Goal: Task Accomplishment & Management: Manage account settings

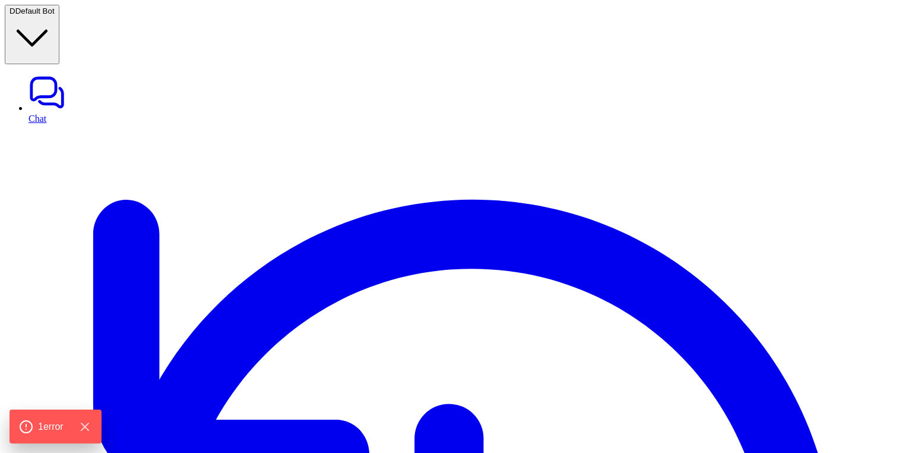
type textarea "**********"
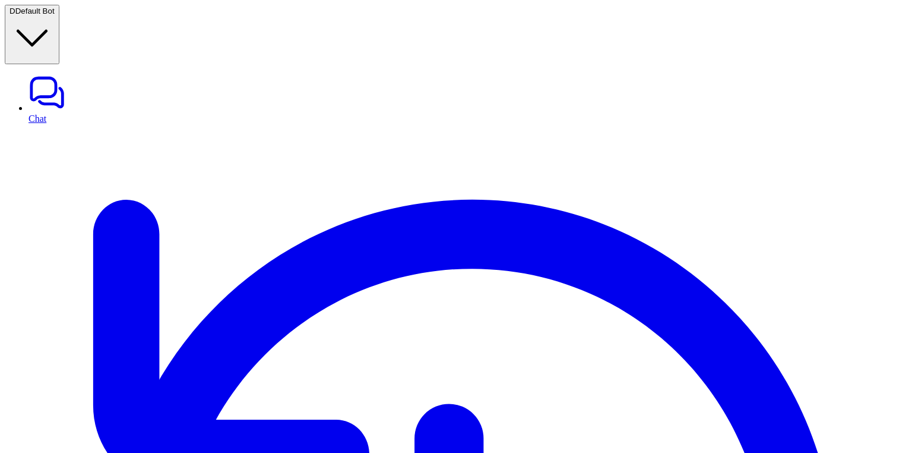
scroll to position [0, 0]
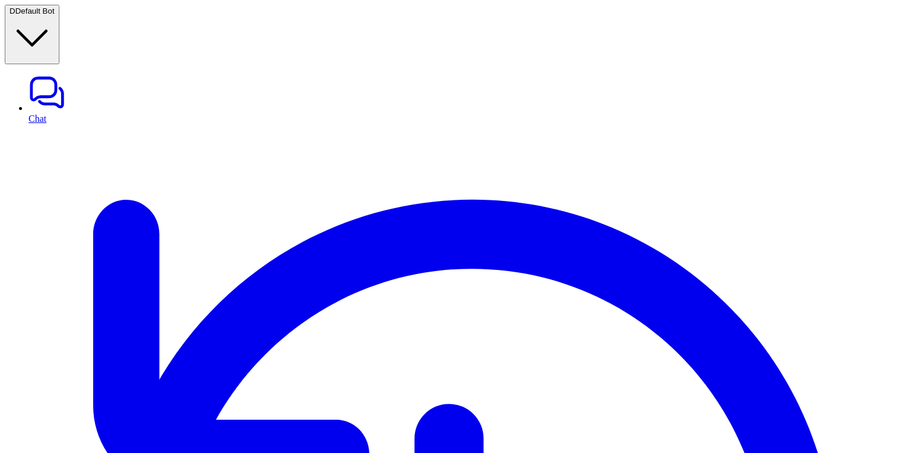
copy p "zendesk_create_ticket"
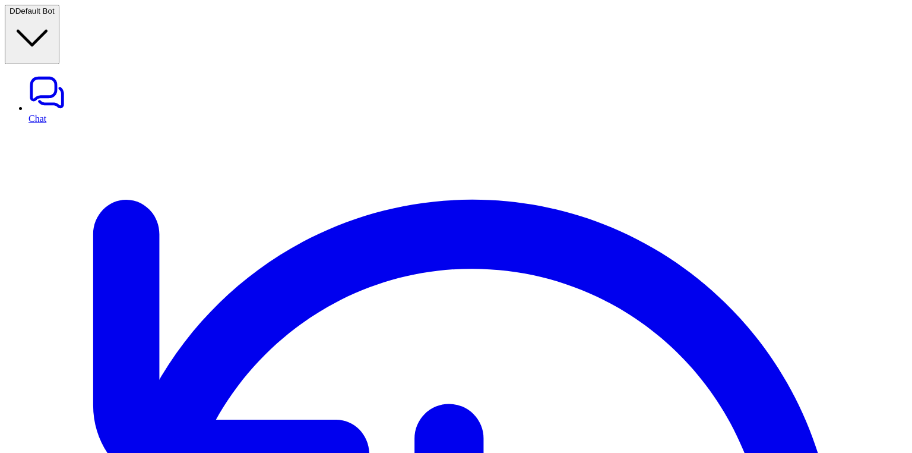
copy p "shopify_generate_carousel"
copy p "ui_generate_suggestions"
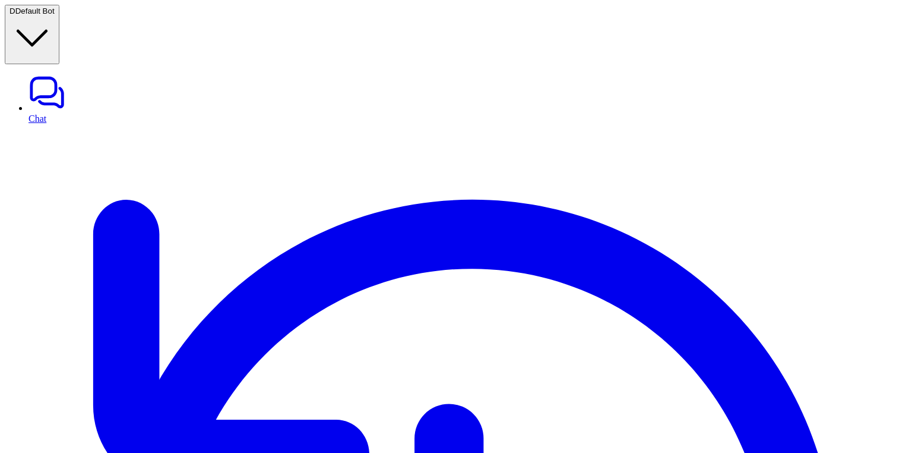
type input "*****"
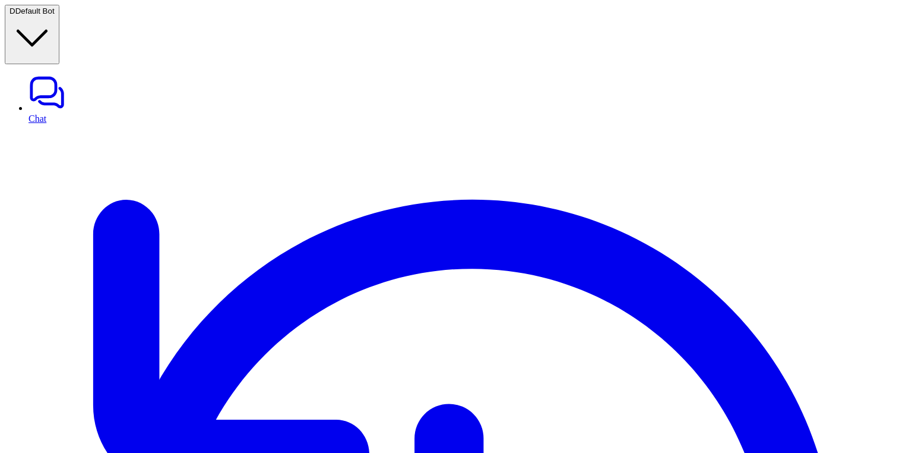
type input "******"
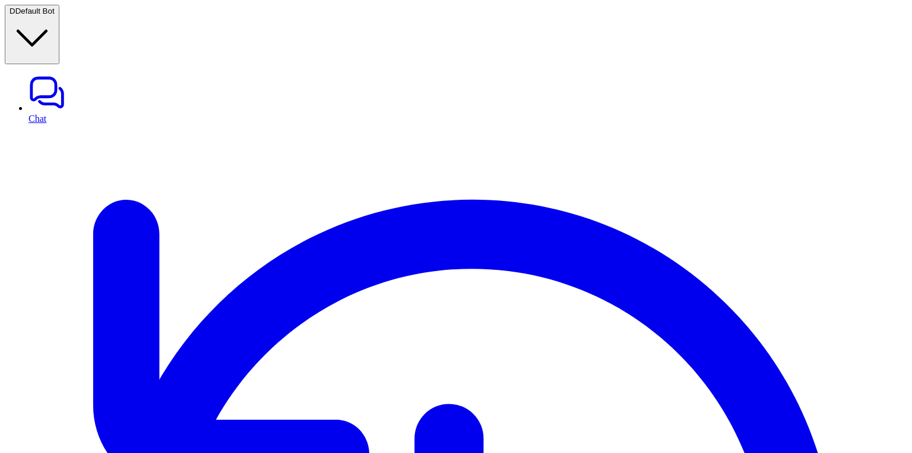
type input "****"
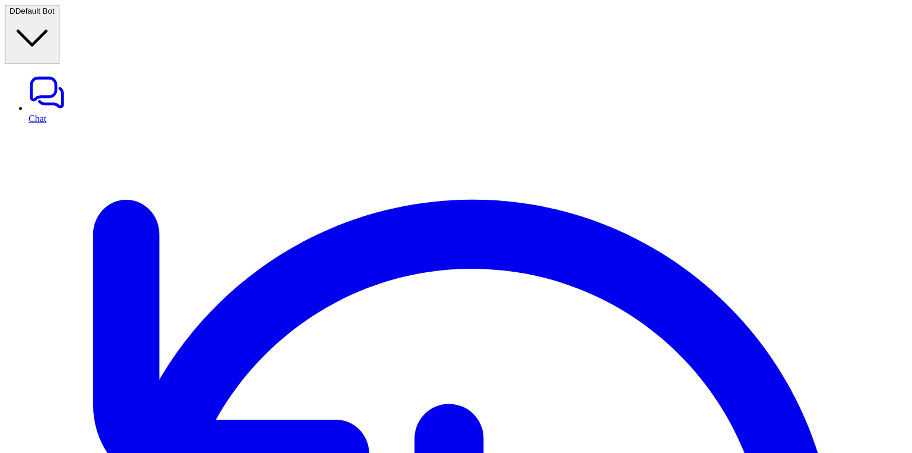
type input "*****"
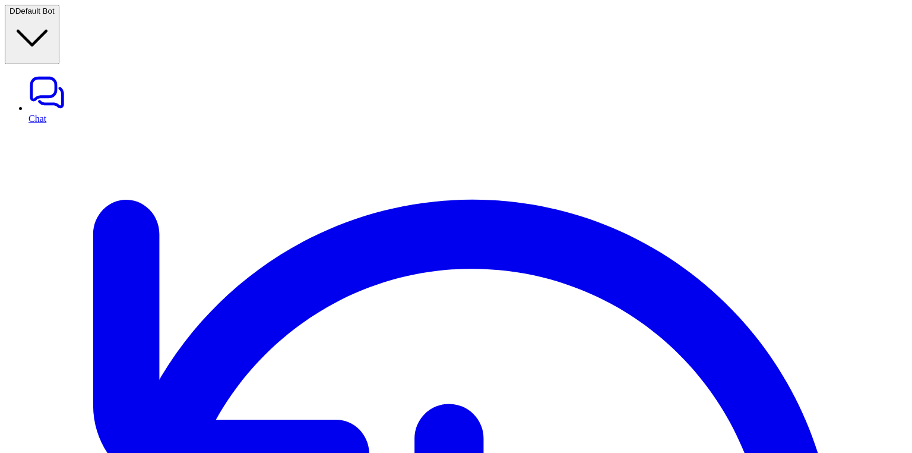
copy div "**********"
drag, startPoint x: 794, startPoint y: 166, endPoint x: 662, endPoint y: 87, distance: 153.2
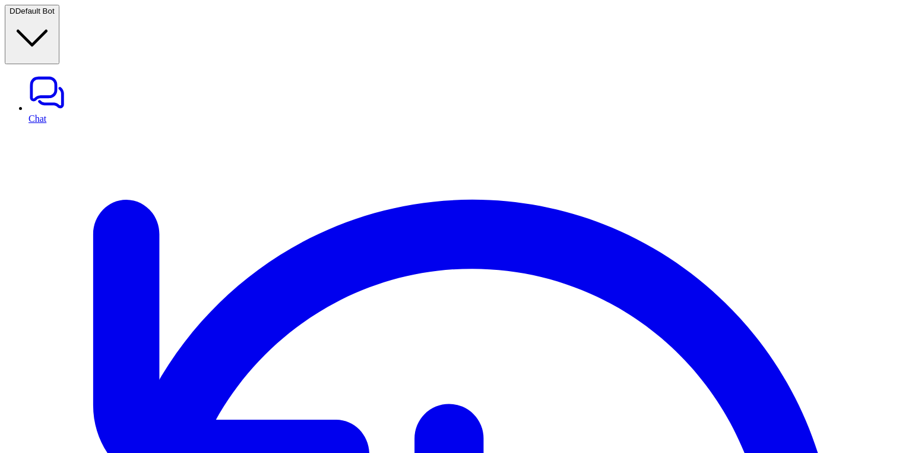
drag, startPoint x: 796, startPoint y: 197, endPoint x: 680, endPoint y: 166, distance: 120.5
copy p "You are a Shopify support assistant. Help users with Shopify-related questions,…"
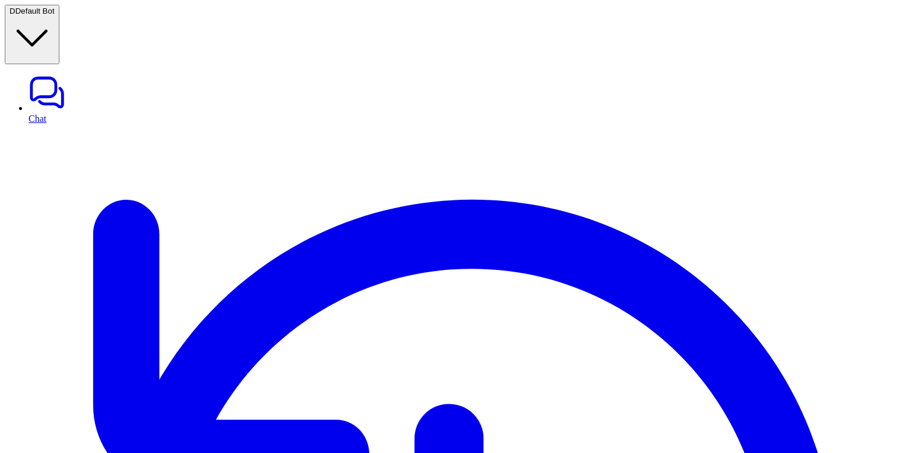
scroll to position [0, 0]
drag, startPoint x: 813, startPoint y: 114, endPoint x: 655, endPoint y: 103, distance: 158.4
copy p "give me suggestion to updated my prompt for shopify specific only. give me upda…"
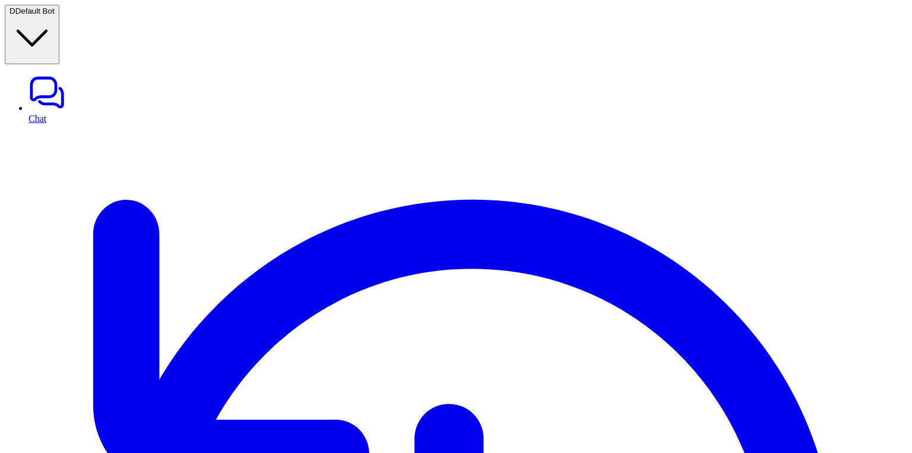
paste div
drag, startPoint x: 863, startPoint y: 239, endPoint x: 674, endPoint y: 162, distance: 203.5
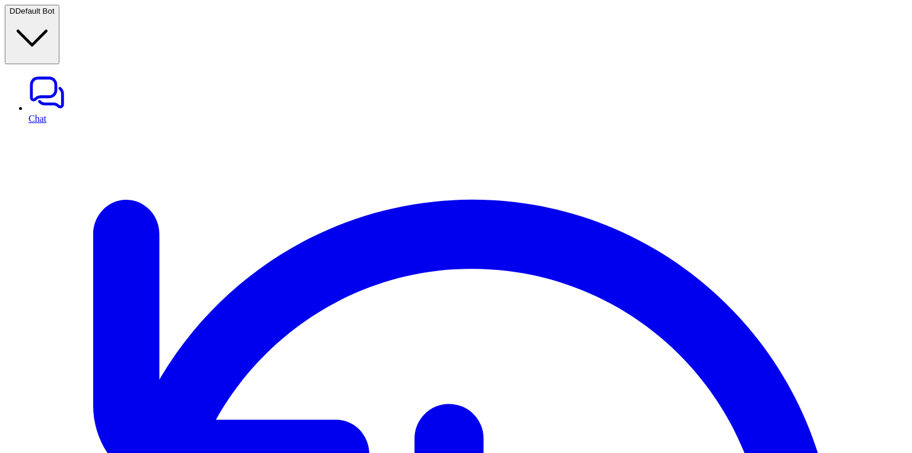
copy span "Available Tools Use shopify_generate_carousel to create product carousels when …"
drag, startPoint x: 819, startPoint y: 122, endPoint x: 650, endPoint y: 102, distance: 170.0
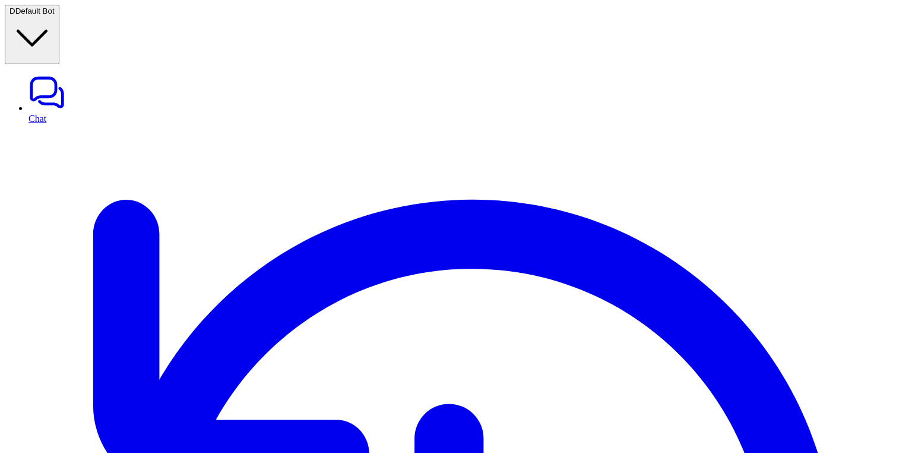
copy p "give me suggestion to updated my prompt for shopify specific only. give me upda…"
drag, startPoint x: 843, startPoint y: 260, endPoint x: 700, endPoint y: 228, distance: 146.0
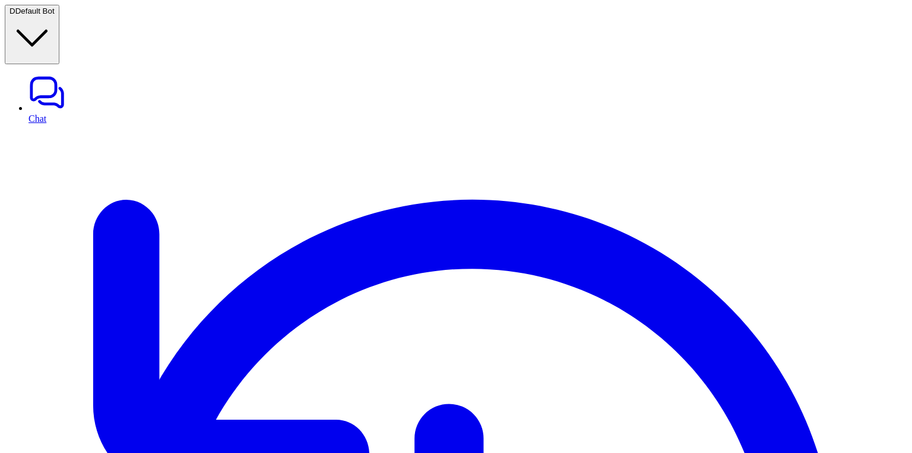
copy li "Use ui_generate_suggestions to offer quick reply options or suggest next action…"
drag, startPoint x: 680, startPoint y: 82, endPoint x: 849, endPoint y: 258, distance: 244.5
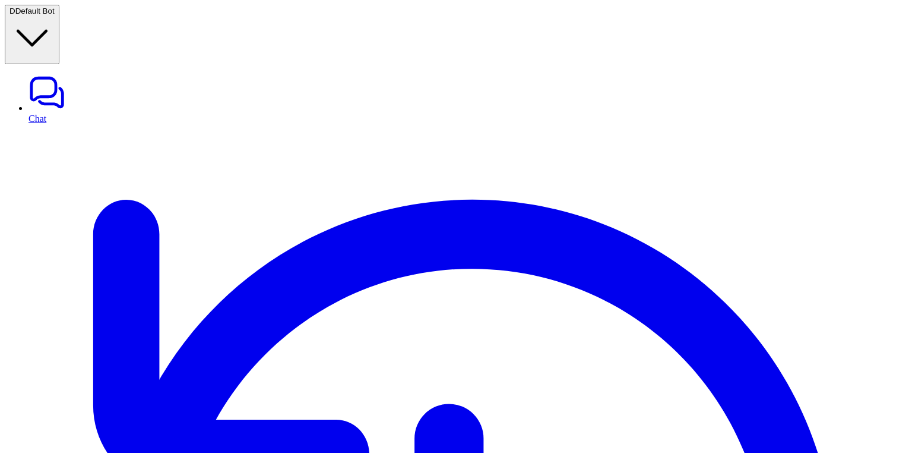
copy span "You are an ecommerce support assistant. Help users with questions about their o…"
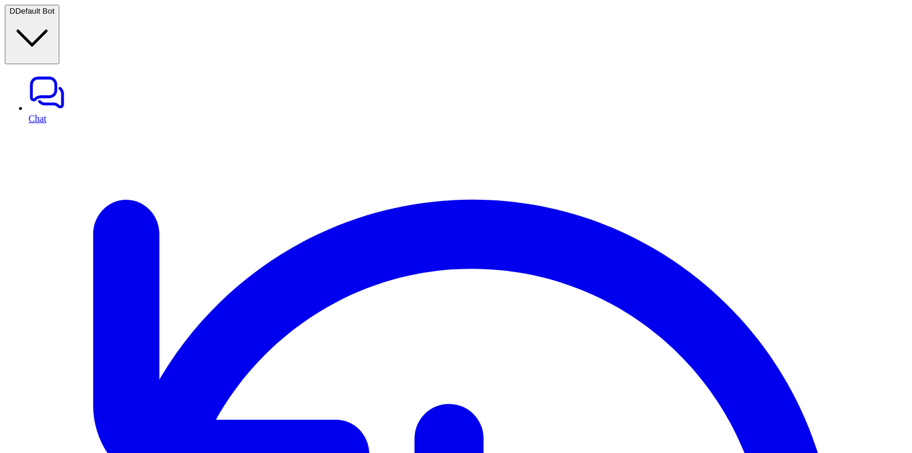
scroll to position [25, 0]
drag, startPoint x: 871, startPoint y: 263, endPoint x: 774, endPoint y: 251, distance: 98.1
drag, startPoint x: 879, startPoint y: 258, endPoint x: 678, endPoint y: 231, distance: 202.1
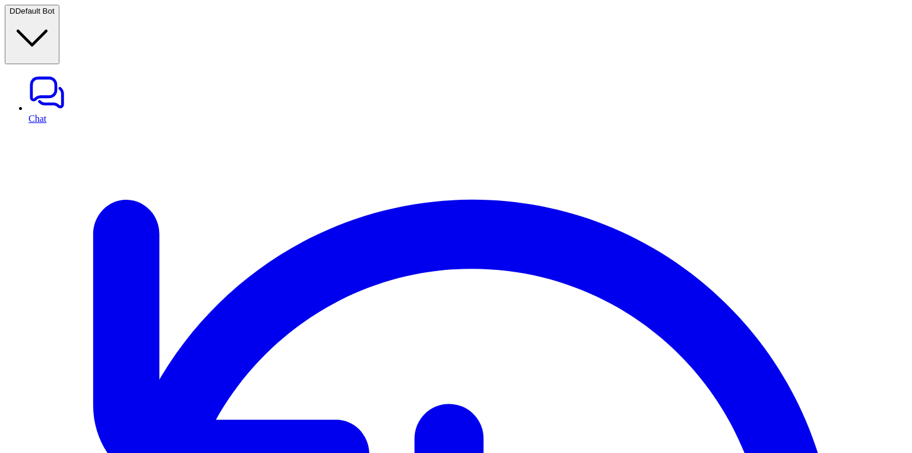
copy p "You are a Shopify support assistant. Help users with questions about their Shop…"
copy div "**********"
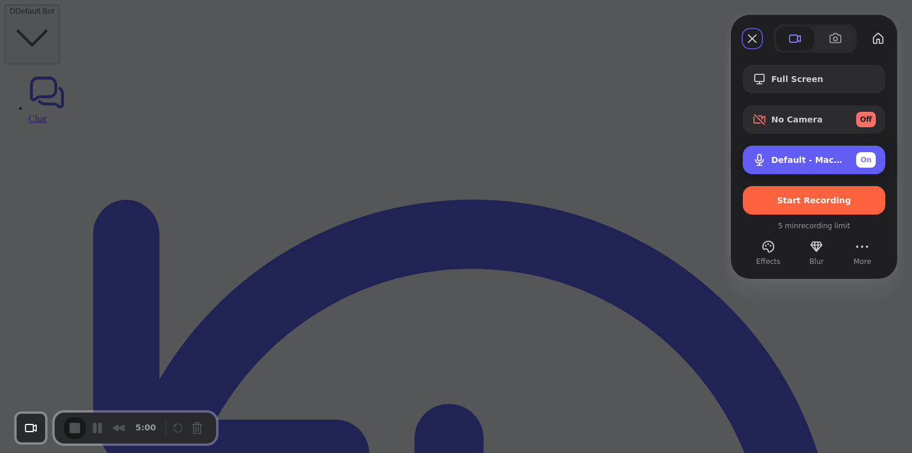
click at [785, 159] on span "Default - MacBook Pro Microphone (Built-in)" at bounding box center [809, 160] width 75 height 10
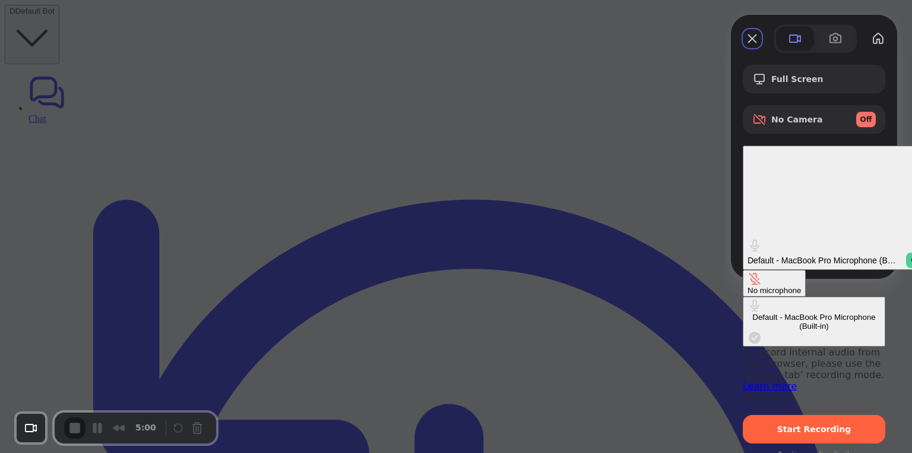
click at [748, 286] on div "No microphone" at bounding box center [774, 290] width 53 height 9
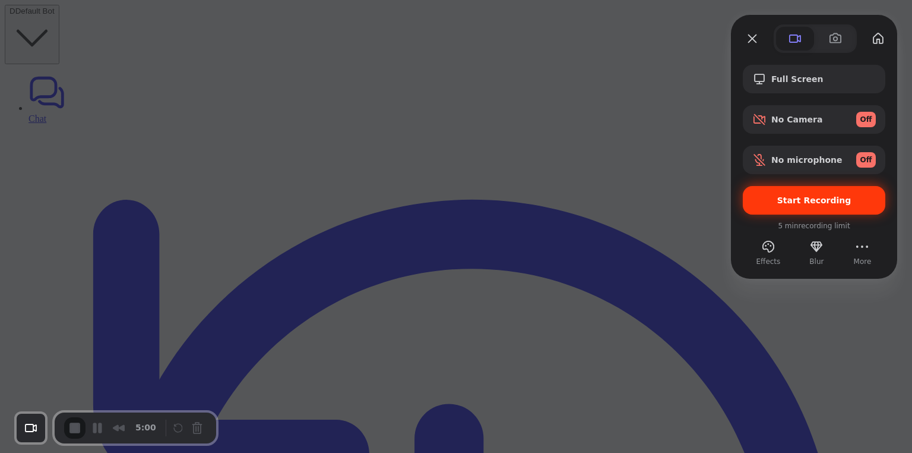
click at [792, 208] on div "Start Recording" at bounding box center [814, 200] width 143 height 29
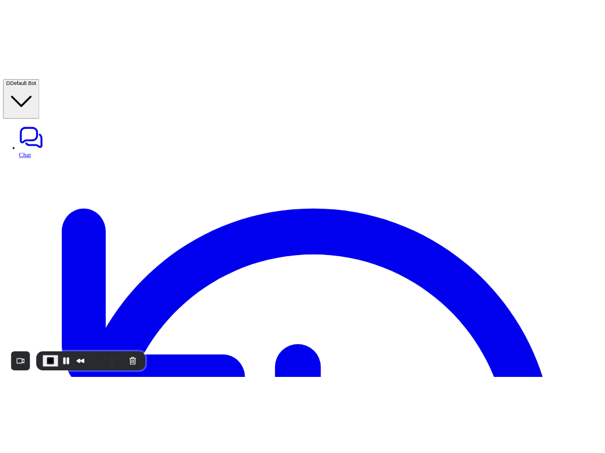
scroll to position [84, 0]
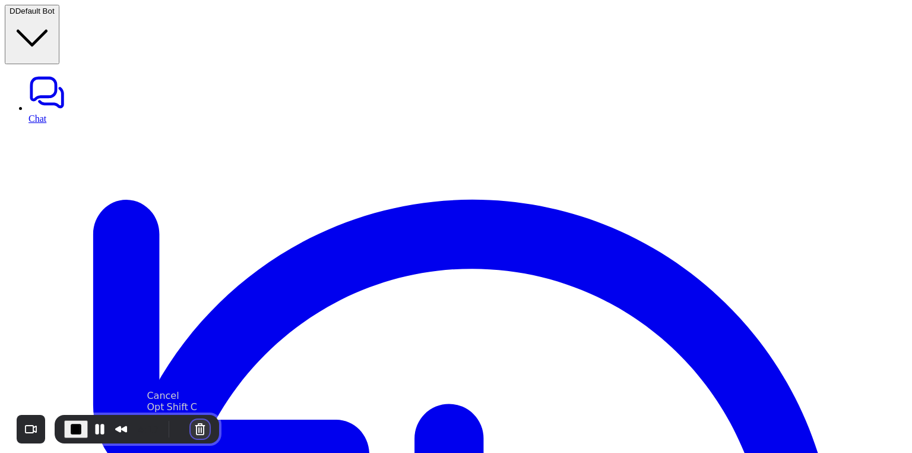
click at [197, 429] on button "Cancel Recording" at bounding box center [200, 428] width 19 height 19
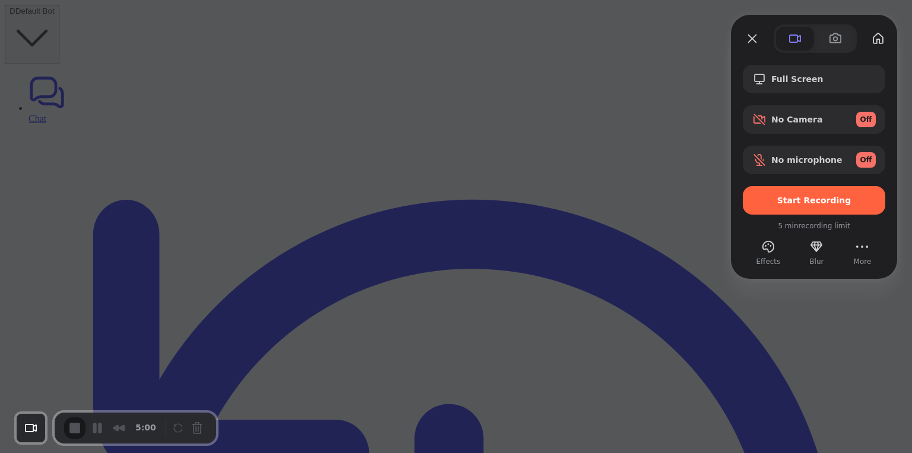
click at [665, 160] on div at bounding box center [456, 226] width 912 height 453
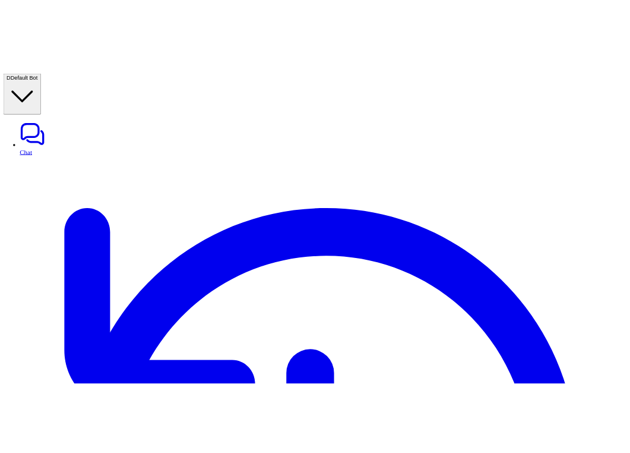
scroll to position [99, 0]
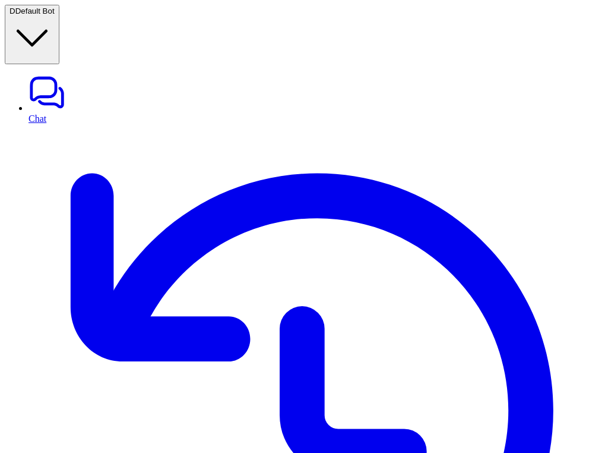
paste div
copy div "**********"
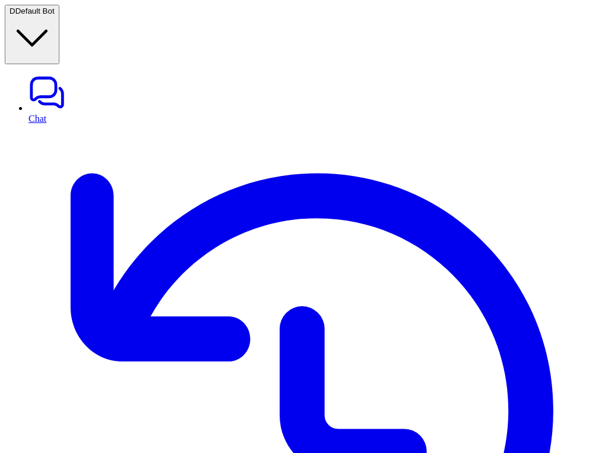
paste div
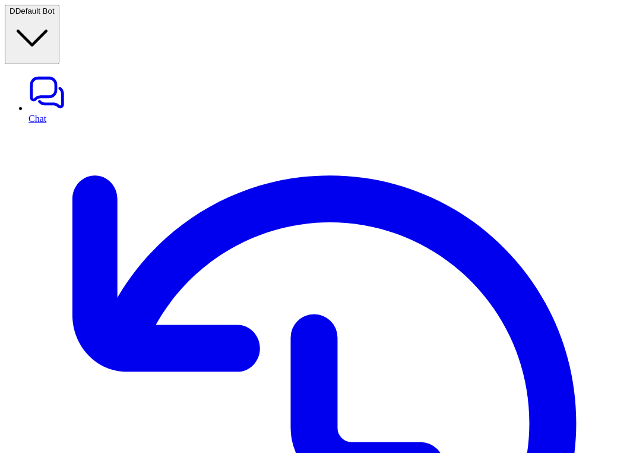
scroll to position [18, 0]
paste div
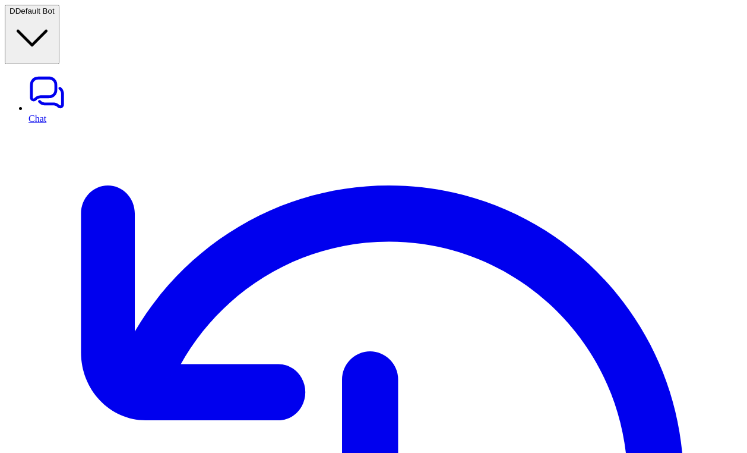
scroll to position [409, 0]
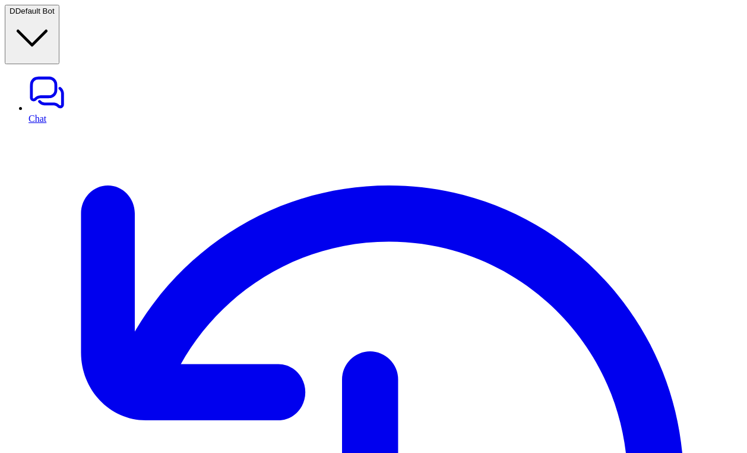
drag, startPoint x: 598, startPoint y: 166, endPoint x: 552, endPoint y: 156, distance: 46.8
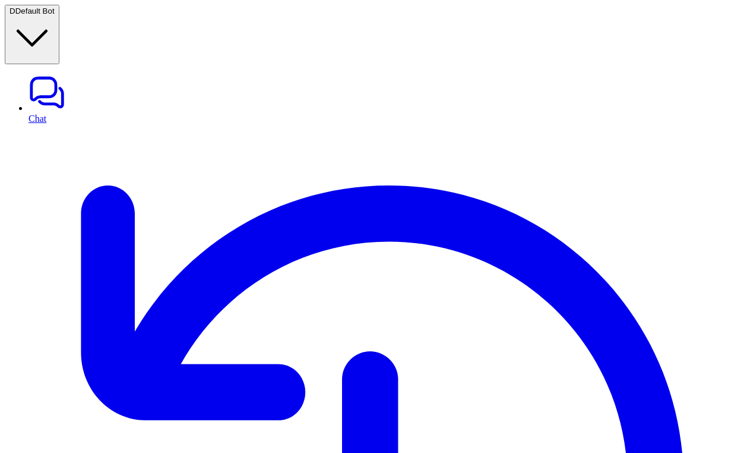
scroll to position [397, 0]
drag, startPoint x: 595, startPoint y: 286, endPoint x: 545, endPoint y: 270, distance: 52.8
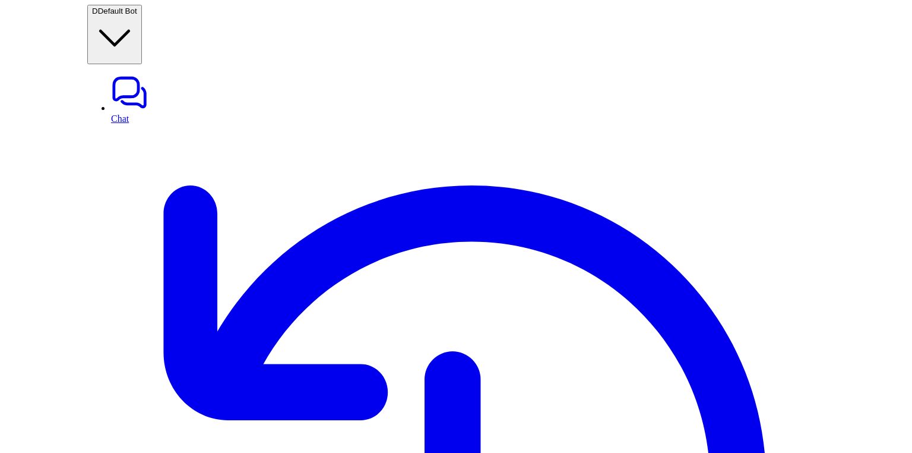
scroll to position [671, 0]
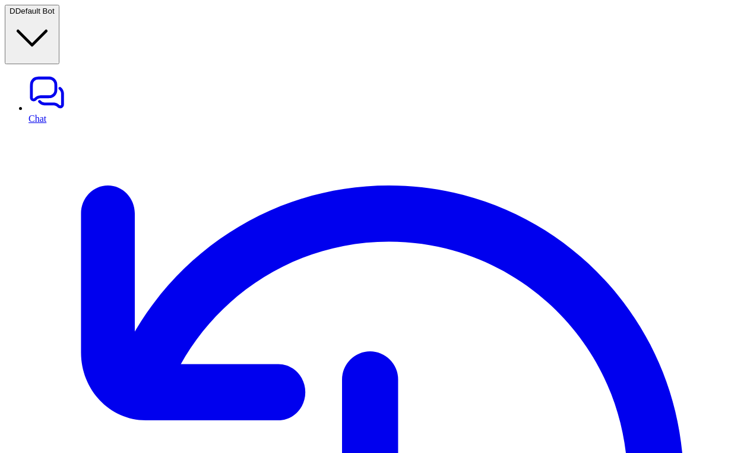
drag, startPoint x: 647, startPoint y: 226, endPoint x: 554, endPoint y: 213, distance: 93.6
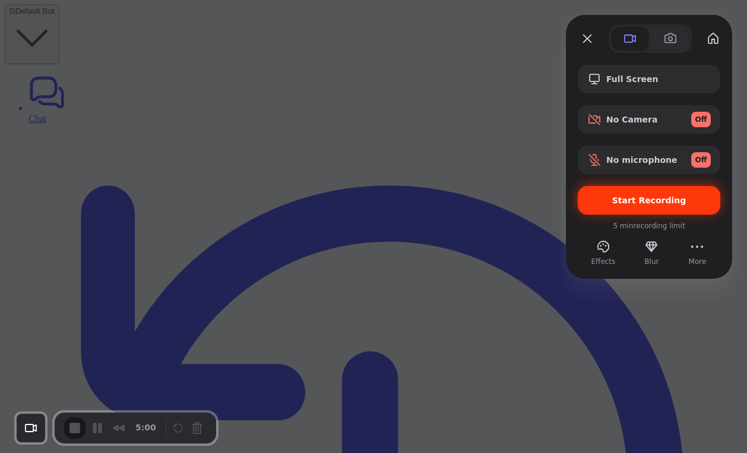
click at [649, 192] on div "Start Recording" at bounding box center [649, 200] width 143 height 29
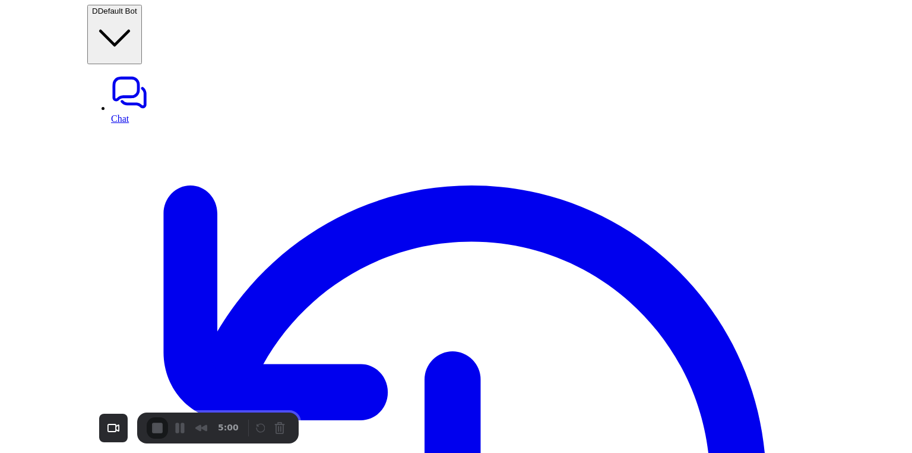
scroll to position [340, 0]
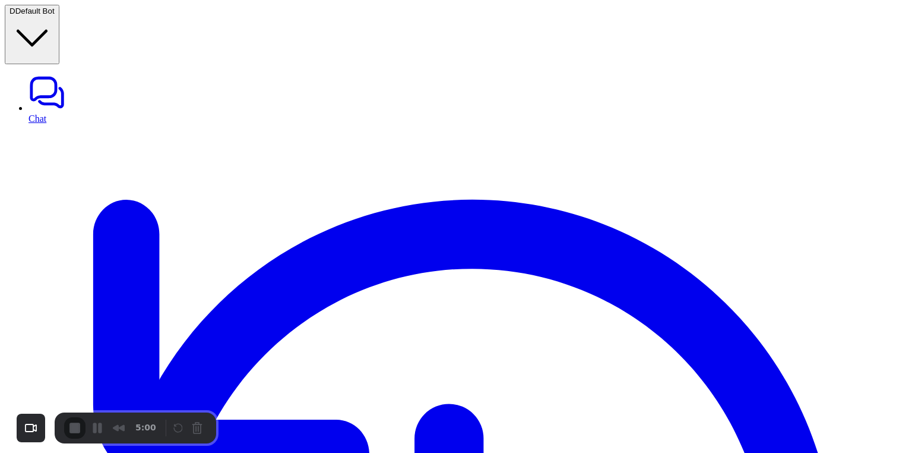
paste div
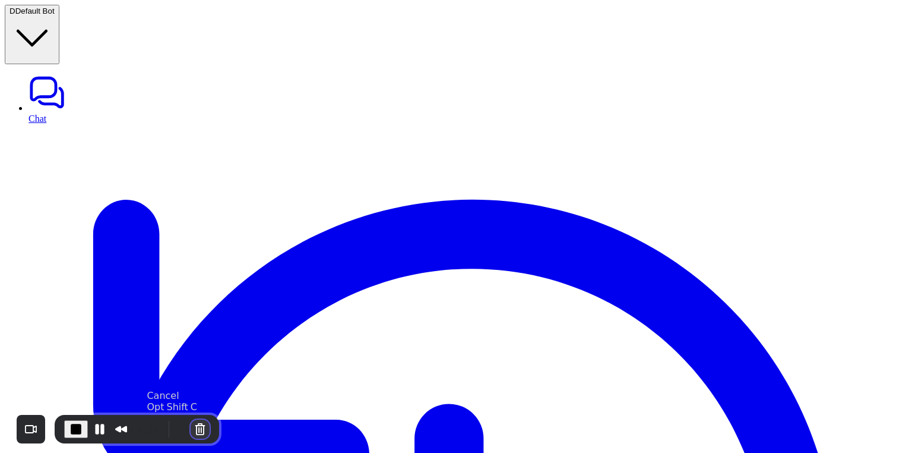
click at [194, 429] on button "Cancel Recording" at bounding box center [200, 428] width 19 height 19
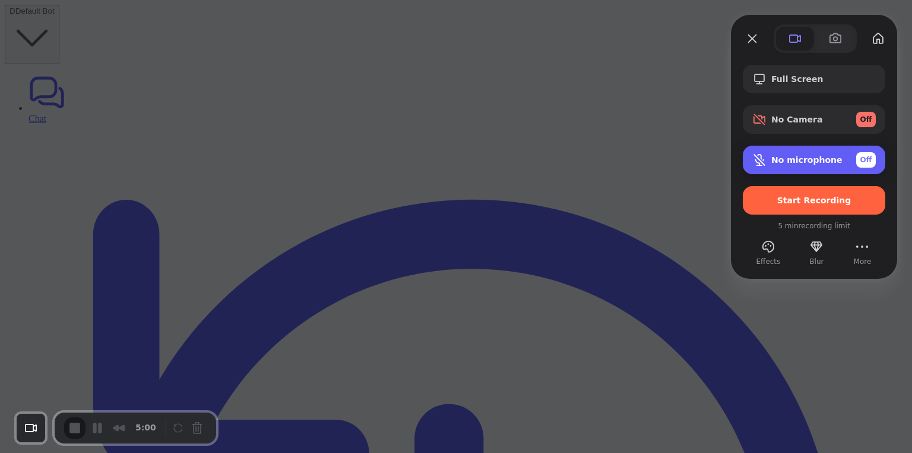
click at [786, 163] on span "No microphone" at bounding box center [807, 160] width 71 height 10
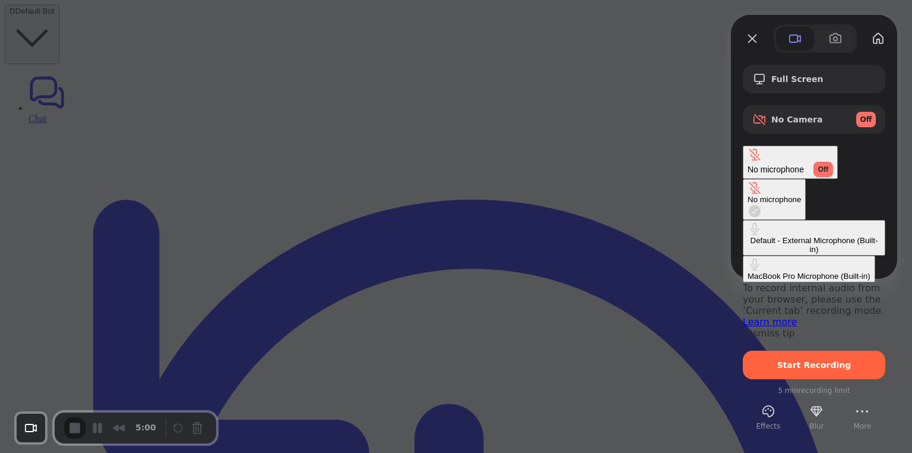
click at [743, 220] on \(Built-in\) "Default - External Microphone (Built-in)" at bounding box center [814, 238] width 143 height 36
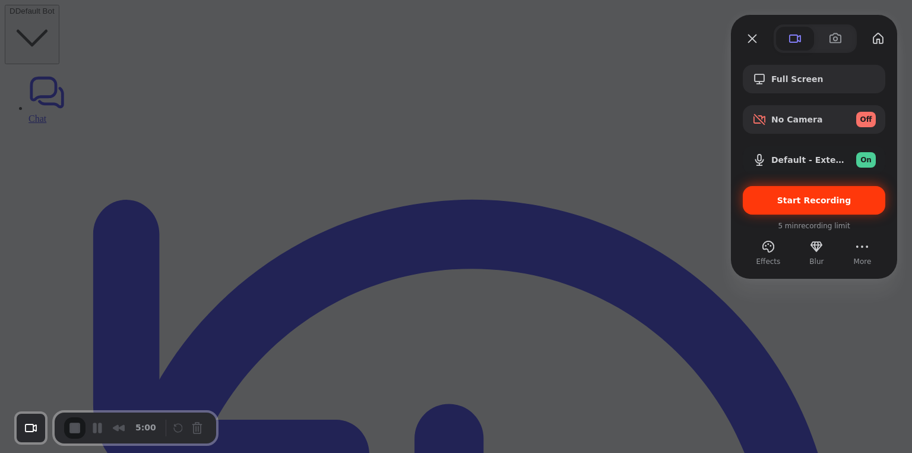
click at [801, 199] on span "Start Recording" at bounding box center [815, 200] width 74 height 10
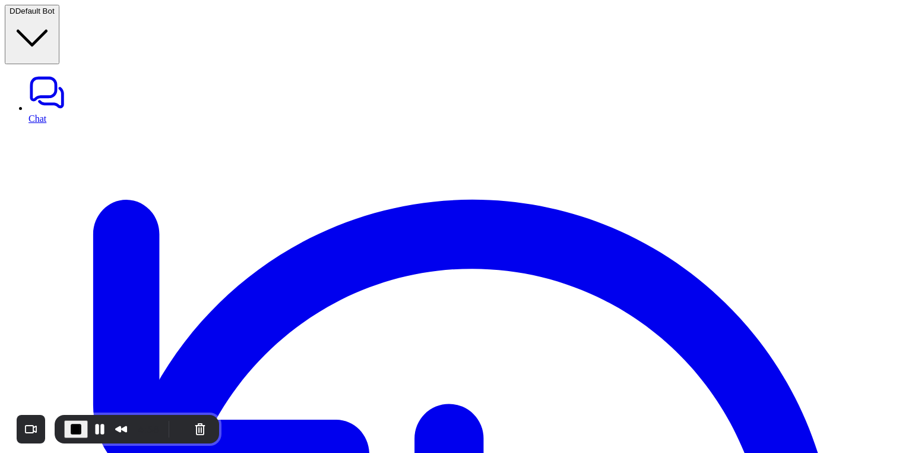
drag, startPoint x: 442, startPoint y: 211, endPoint x: 480, endPoint y: 211, distance: 38.0
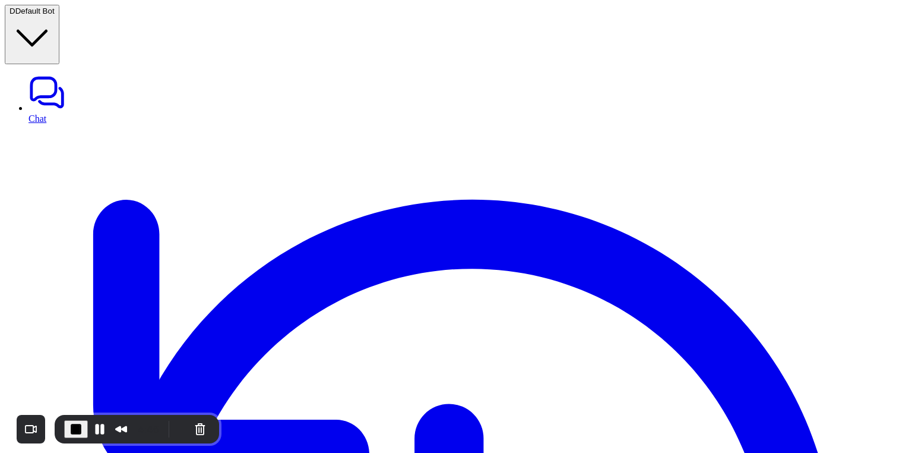
paste div
drag, startPoint x: 700, startPoint y: 157, endPoint x: 820, endPoint y: 159, distance: 119.4
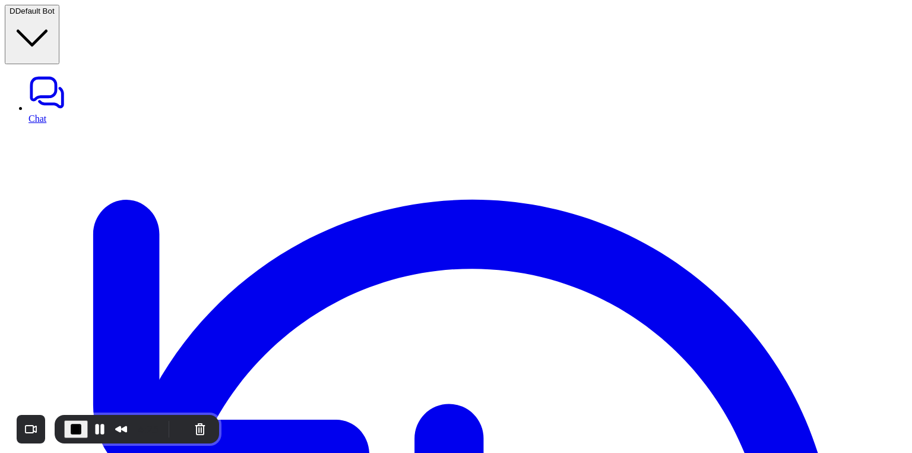
paste div
drag, startPoint x: 210, startPoint y: 119, endPoint x: 348, endPoint y: 122, distance: 137.3
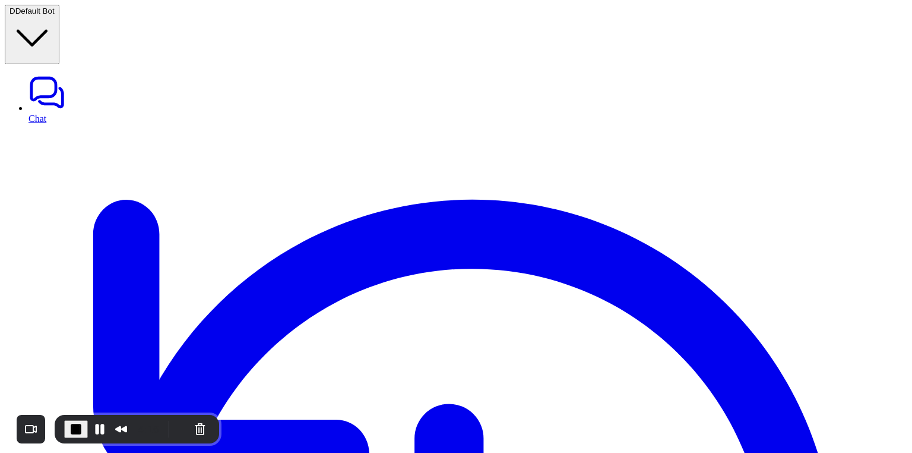
drag, startPoint x: 271, startPoint y: 169, endPoint x: 399, endPoint y: 219, distance: 137.1
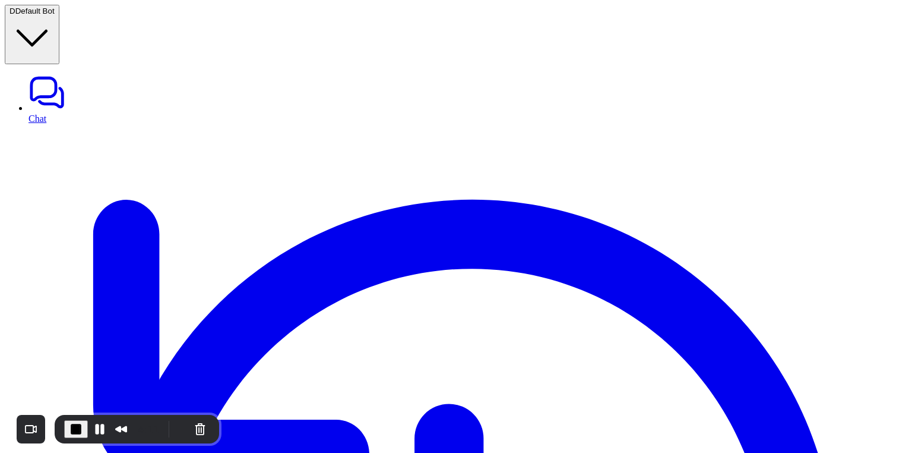
drag, startPoint x: 754, startPoint y: 173, endPoint x: 889, endPoint y: 173, distance: 134.3
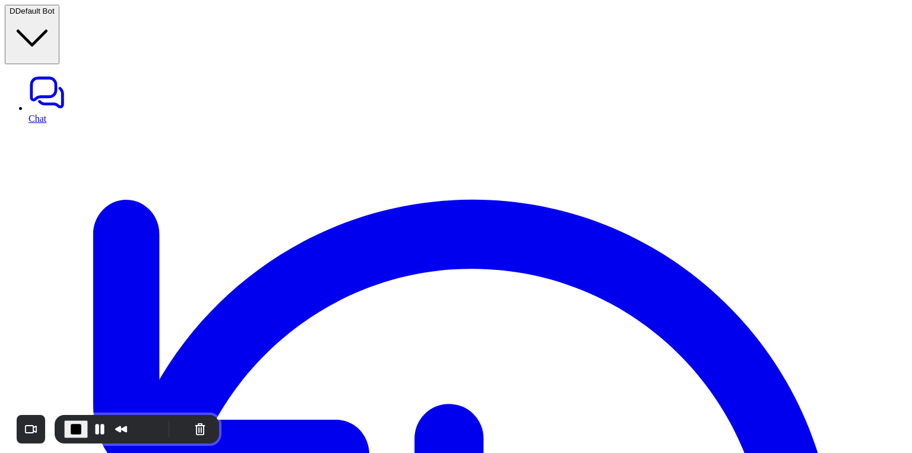
drag, startPoint x: 733, startPoint y: 401, endPoint x: 777, endPoint y: 401, distance: 44.0
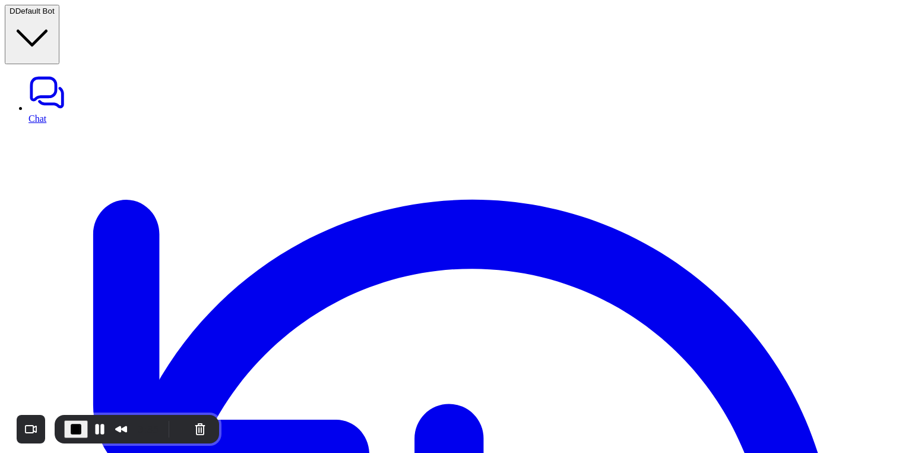
scroll to position [707, 0]
drag, startPoint x: 698, startPoint y: 143, endPoint x: 821, endPoint y: 142, distance: 123.0
drag, startPoint x: 785, startPoint y: 130, endPoint x: 835, endPoint y: 130, distance: 49.9
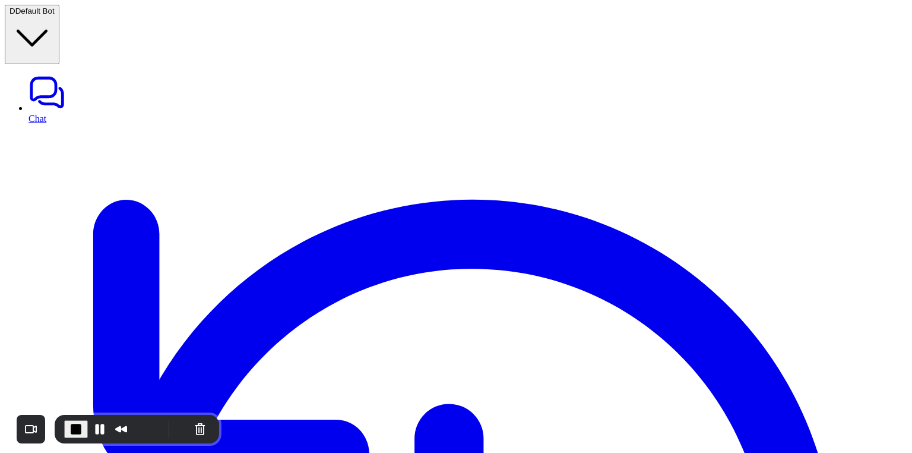
drag, startPoint x: 722, startPoint y: 264, endPoint x: 869, endPoint y: 264, distance: 146.1
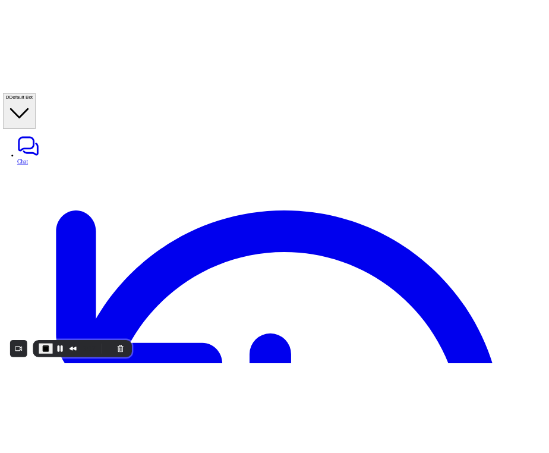
scroll to position [956, 0]
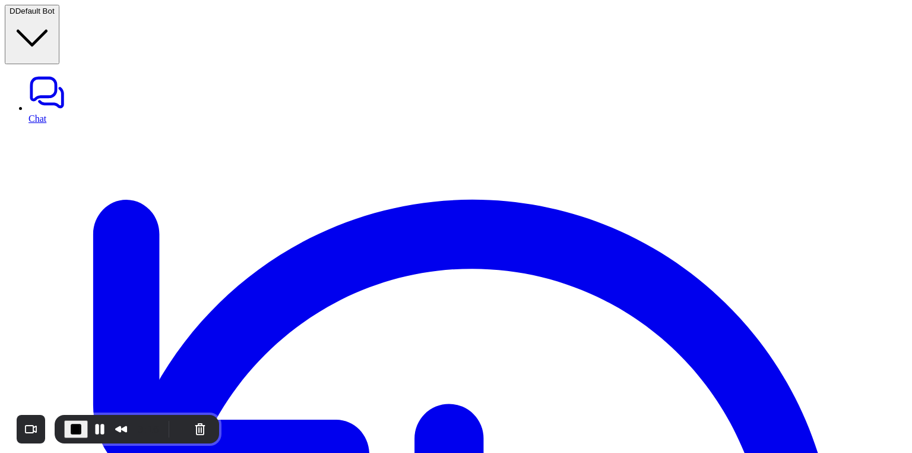
drag, startPoint x: 825, startPoint y: 185, endPoint x: 869, endPoint y: 185, distance: 44.0
drag, startPoint x: 694, startPoint y: 172, endPoint x: 763, endPoint y: 172, distance: 69.5
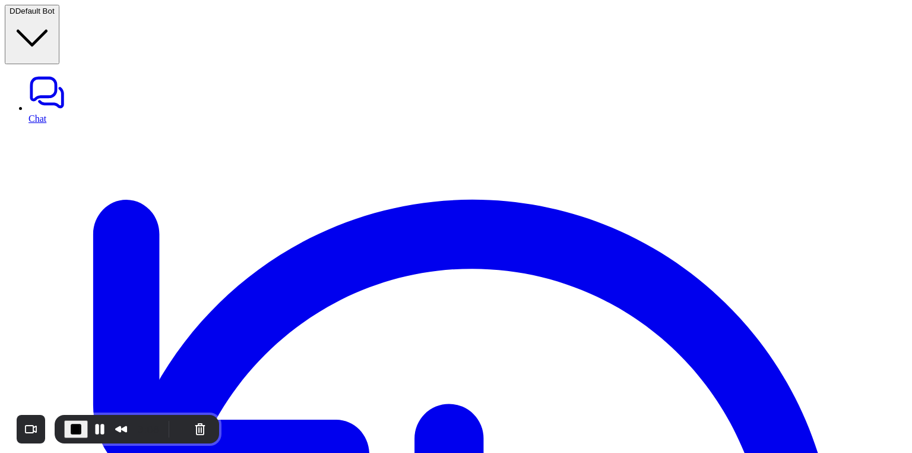
click at [99, 430] on button "Pause Recording" at bounding box center [99, 428] width 19 height 19
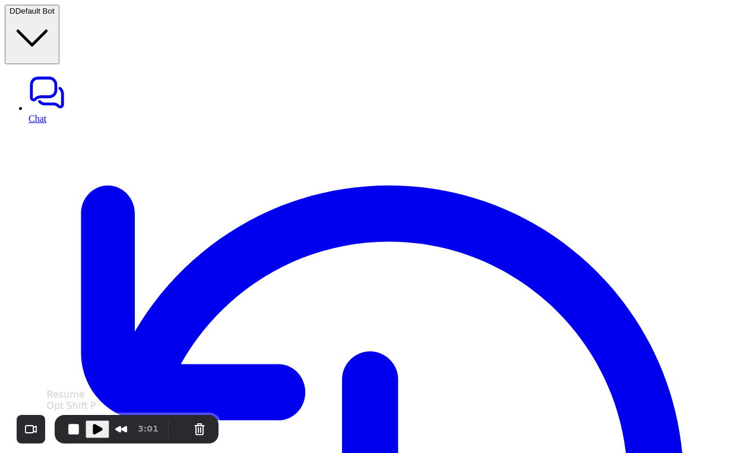
click at [99, 428] on span "Play Recording" at bounding box center [97, 429] width 14 height 14
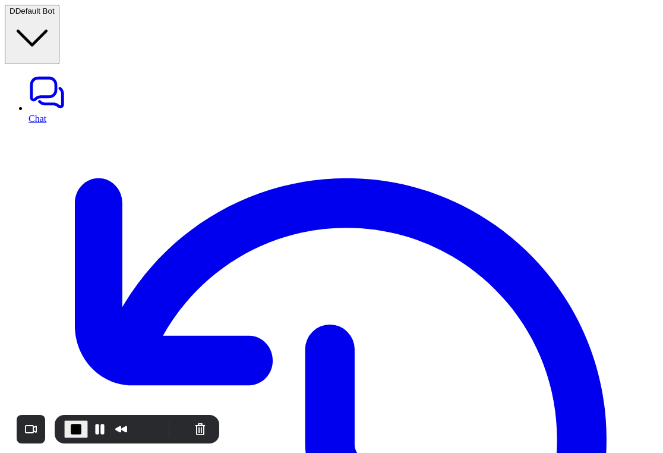
drag, startPoint x: 587, startPoint y: 146, endPoint x: 529, endPoint y: 144, distance: 57.7
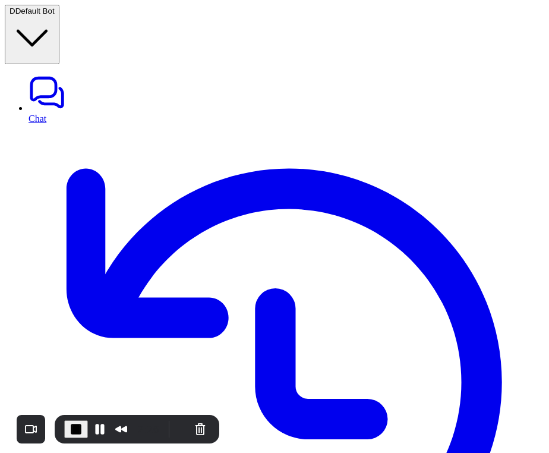
drag, startPoint x: 452, startPoint y: 146, endPoint x: 499, endPoint y: 144, distance: 46.9
click at [78, 427] on span "End Recording" at bounding box center [76, 429] width 14 height 14
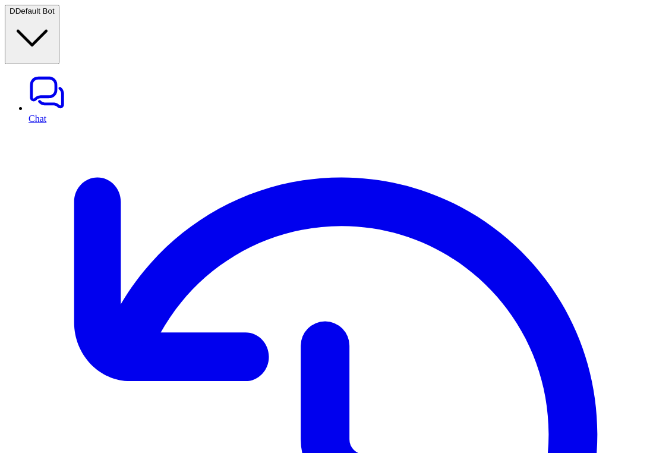
copy p "zendesk_chat_handover"
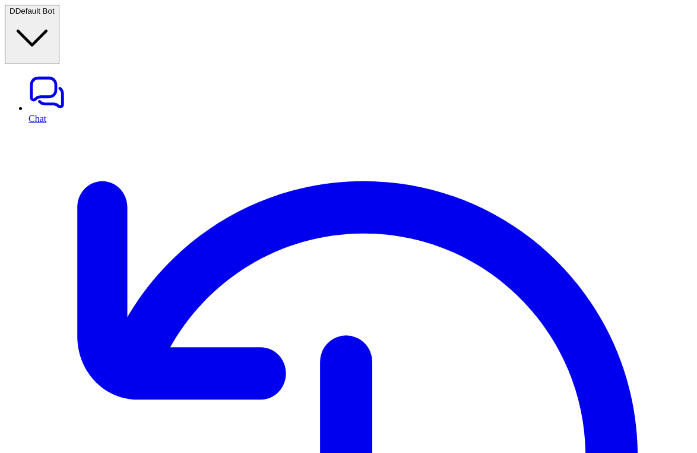
scroll to position [496, 0]
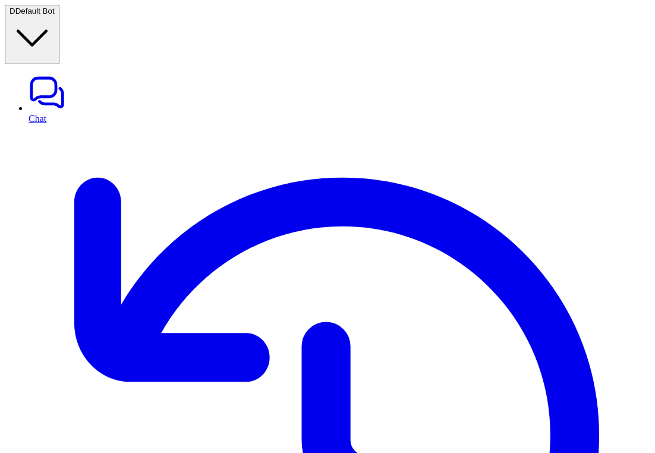
paste div
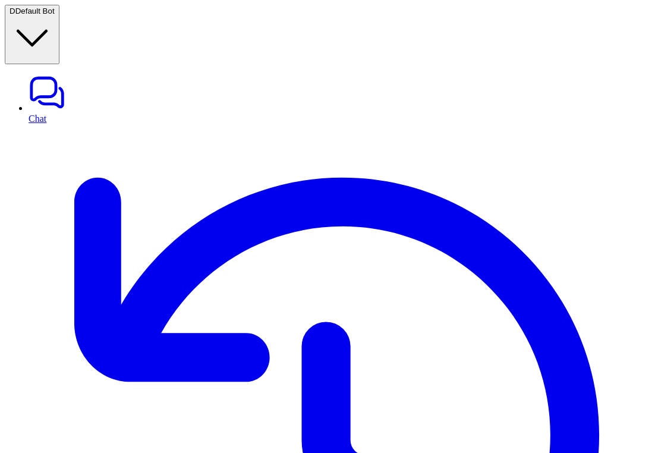
paste div
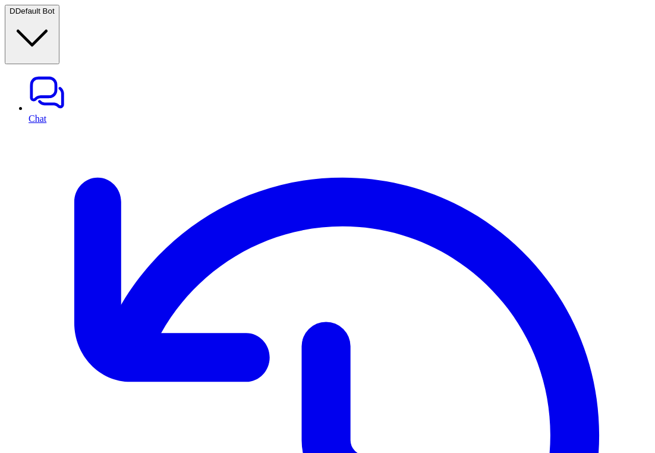
scroll to position [1433, 0]
